Goal: Find specific fact: Find specific fact

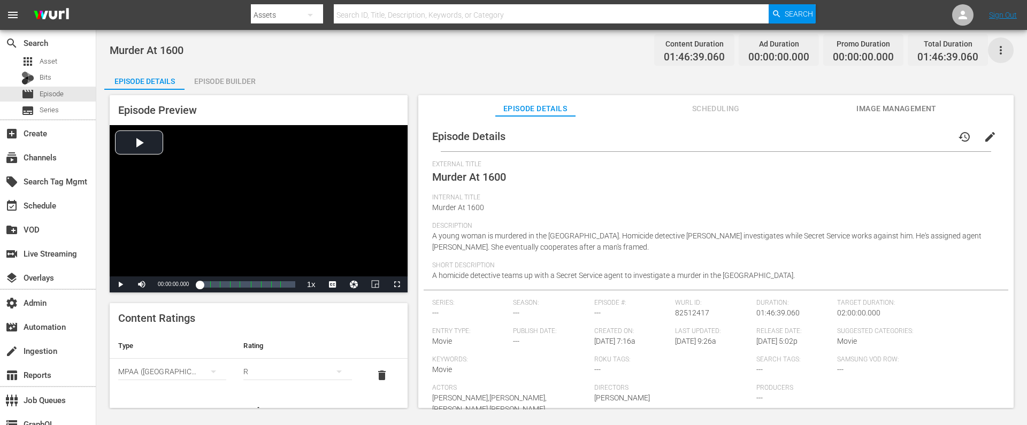
click at [999, 51] on icon "button" at bounding box center [1000, 50] width 13 height 13
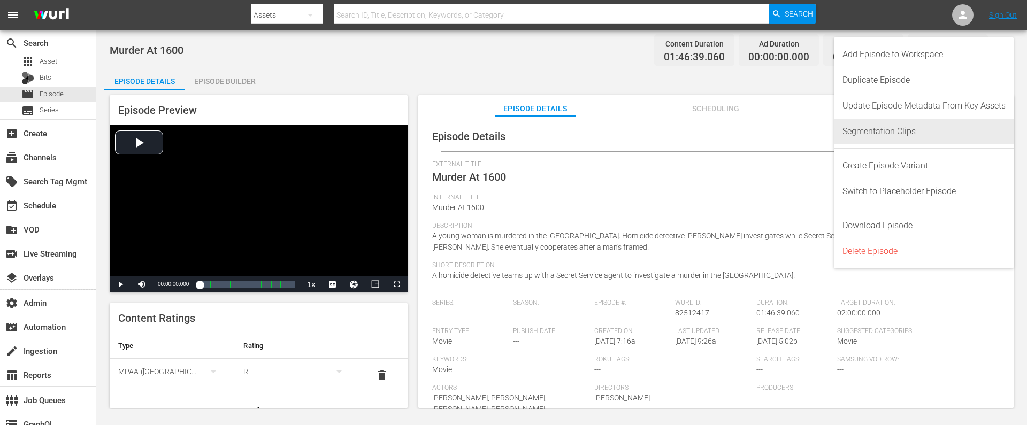
click at [875, 128] on div "Segmentation Clips" at bounding box center [923, 132] width 163 height 26
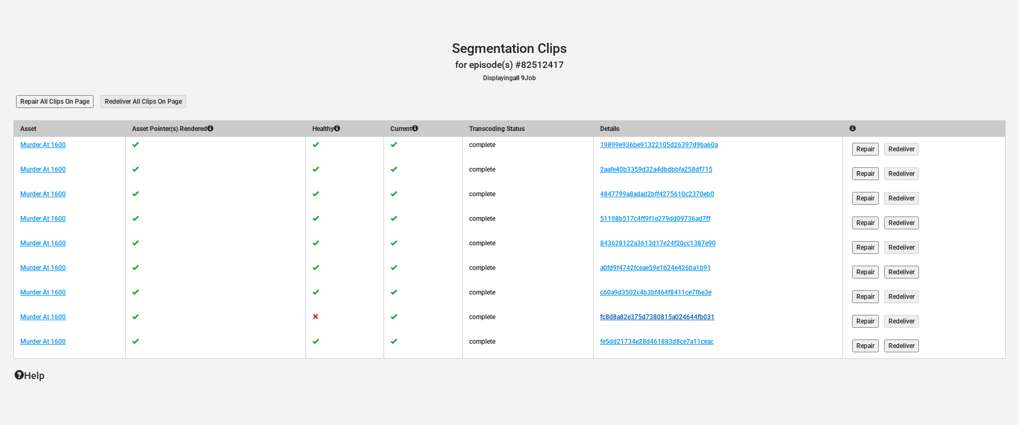
click at [628, 317] on link "fc8d8a82e375d7380815a024644fb031" at bounding box center [657, 316] width 114 height 7
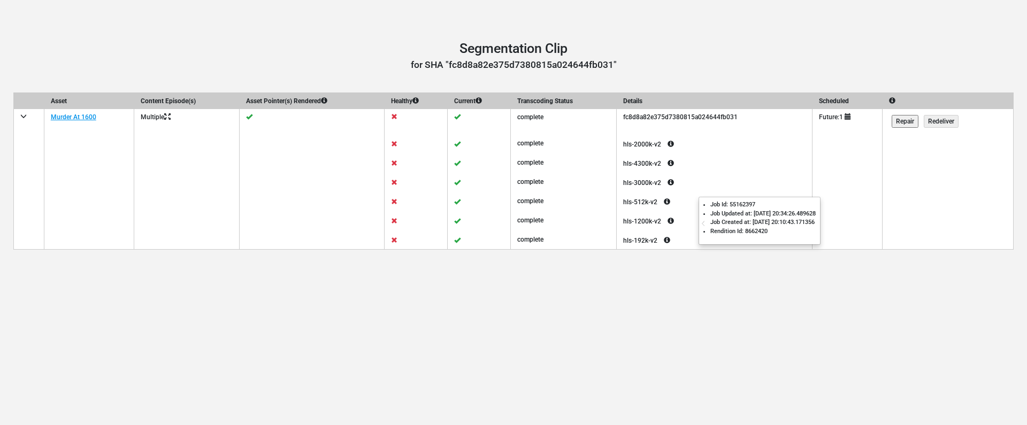
click at [680, 222] on icon at bounding box center [670, 220] width 19 height 13
click at [701, 119] on td "fc8d8a82e375d7380815a024644fb031" at bounding box center [714, 121] width 196 height 25
copy td "fc8d8a82e375d7380815a024644fb031"
